Goal: Task Accomplishment & Management: Use online tool/utility

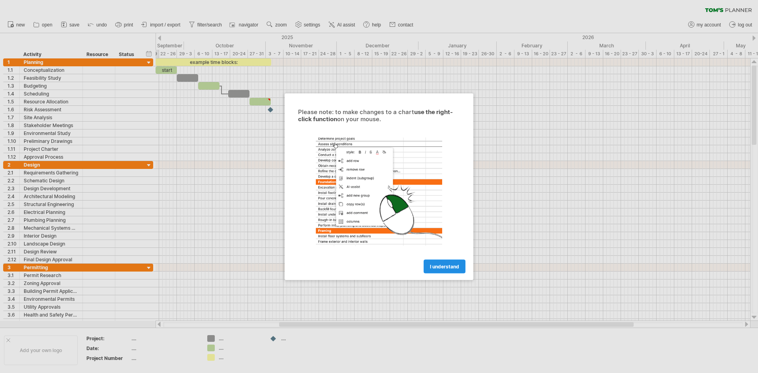
click at [451, 269] on span "I understand" at bounding box center [444, 266] width 29 height 6
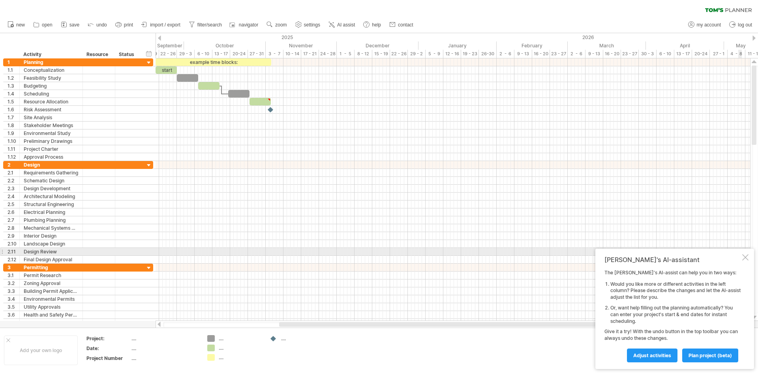
click at [745, 255] on div at bounding box center [745, 257] width 6 height 6
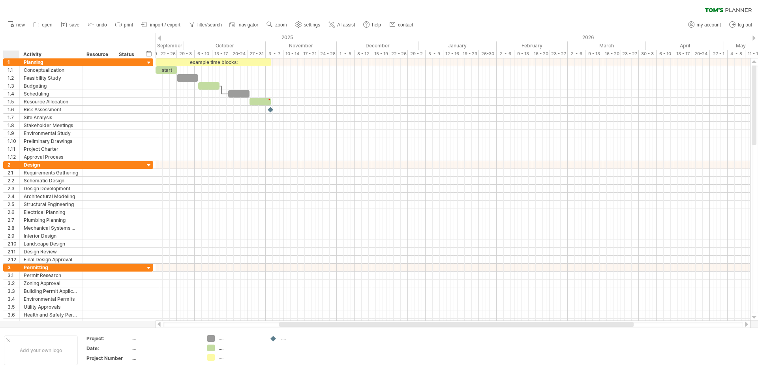
click at [8, 42] on div "hide start/end/duration show start/end/duration ******** Activity ******** Reso…" at bounding box center [77, 45] width 155 height 25
click at [2, 2] on div "clear filter reapply filter" at bounding box center [379, 8] width 758 height 17
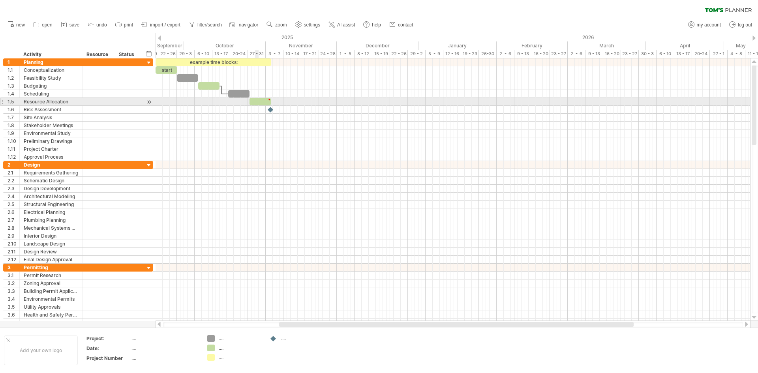
type textarea "**********"
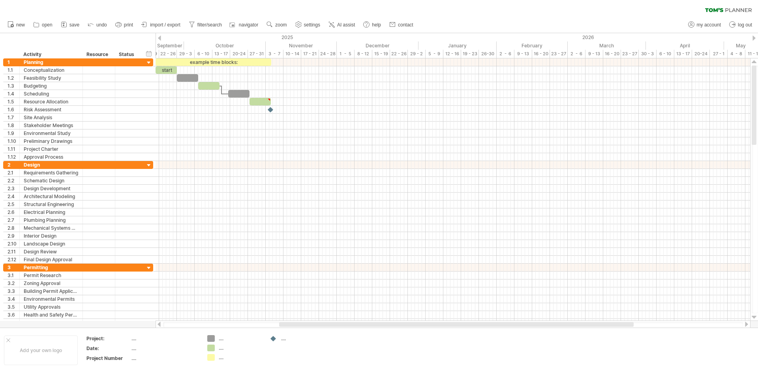
click at [159, 37] on div at bounding box center [159, 38] width 3 height 5
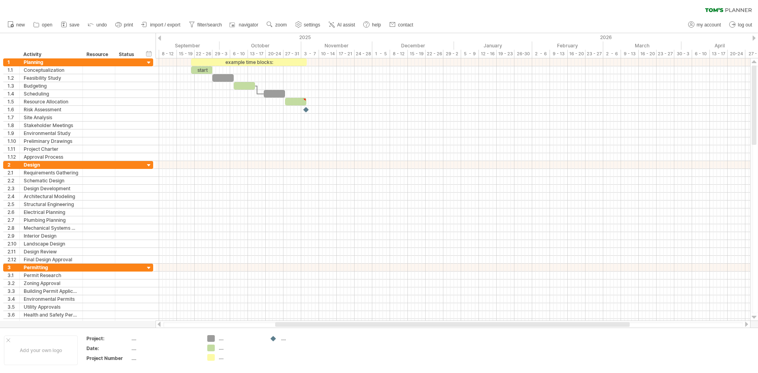
click at [159, 37] on div at bounding box center [159, 38] width 3 height 5
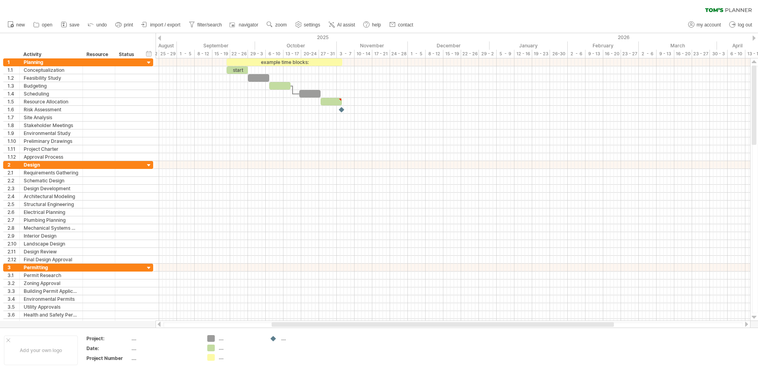
click at [159, 37] on div at bounding box center [159, 38] width 3 height 5
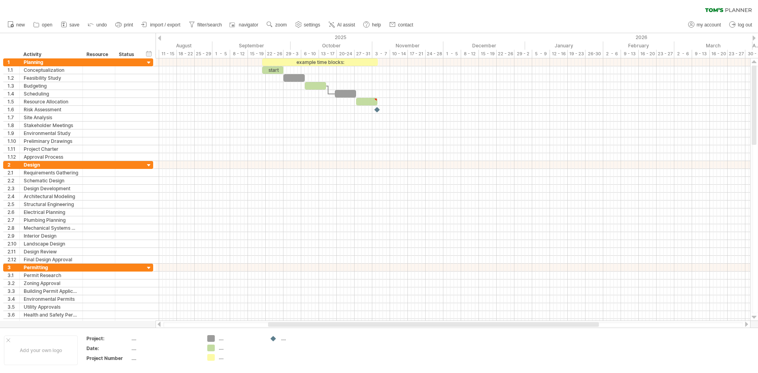
click at [159, 37] on div at bounding box center [159, 38] width 3 height 5
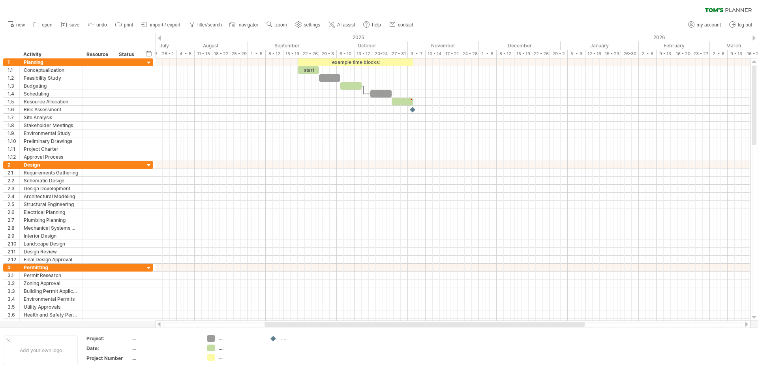
click at [159, 37] on div at bounding box center [159, 38] width 3 height 5
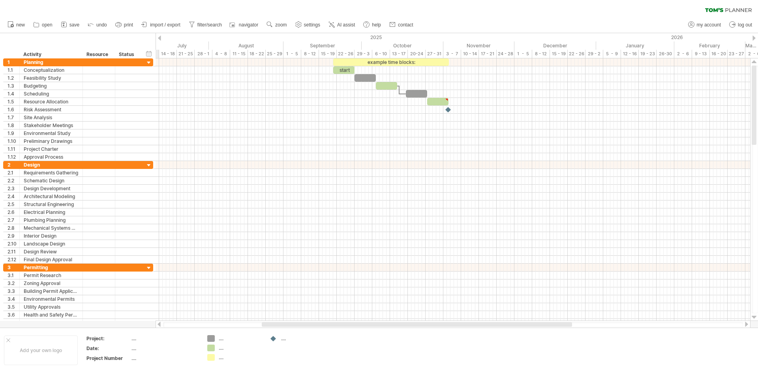
click at [159, 37] on div at bounding box center [159, 38] width 3 height 5
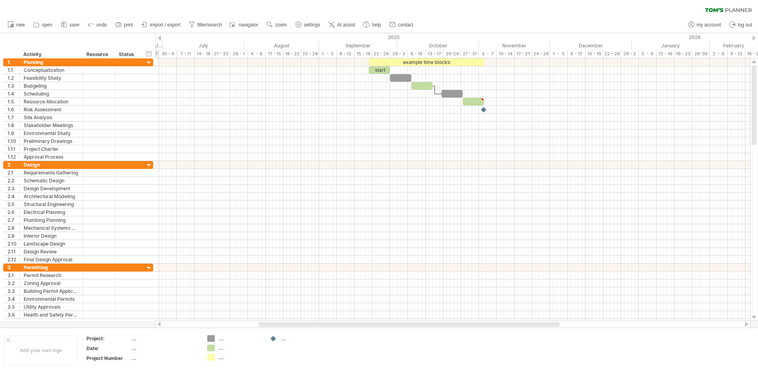
click at [159, 37] on div at bounding box center [159, 38] width 3 height 5
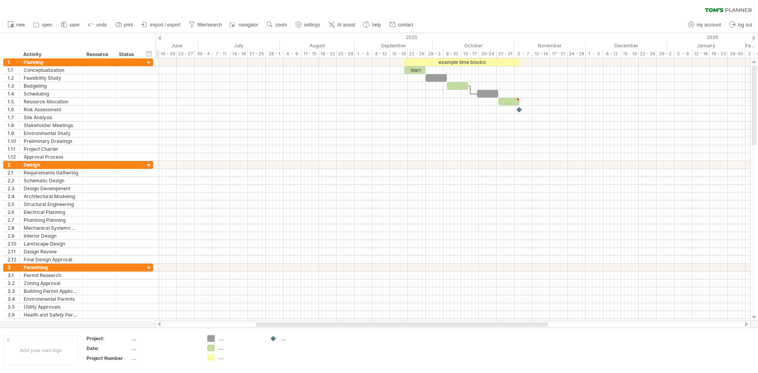
click at [159, 37] on div at bounding box center [159, 38] width 3 height 5
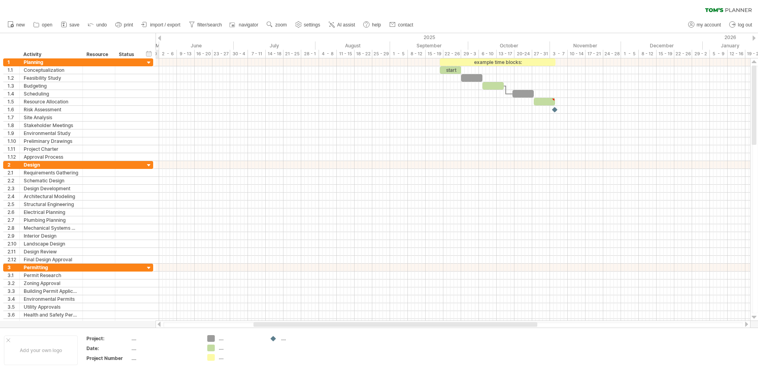
click at [159, 37] on div at bounding box center [159, 38] width 3 height 5
